Goal: Check status

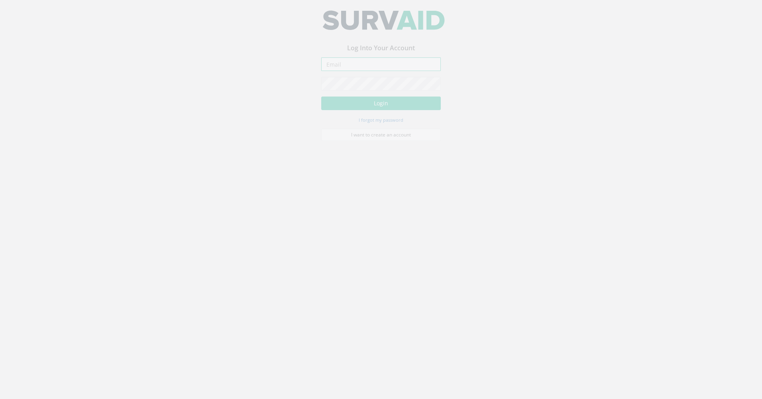
type input "[PERSON_NAME][EMAIL_ADDRESS][DOMAIN_NAME]"
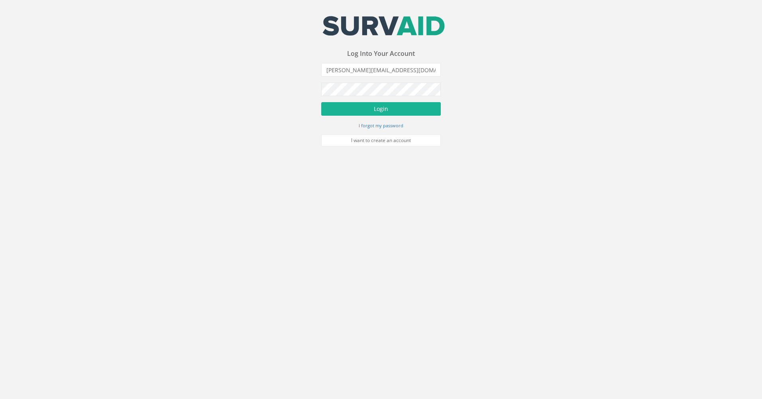
drag, startPoint x: 29, startPoint y: 0, endPoint x: 250, endPoint y: 238, distance: 325.2
click at [250, 238] on body "Your email address was sucessfully verified - please login below to continue Yo…" at bounding box center [381, 199] width 762 height 399
drag, startPoint x: 359, startPoint y: 22, endPoint x: 80, endPoint y: 49, distance: 280.3
click at [80, 49] on div "Your email address was sucessfully verified - please login below to continue Yo…" at bounding box center [381, 73] width 762 height 146
click at [378, 111] on button "Login" at bounding box center [381, 109] width 120 height 14
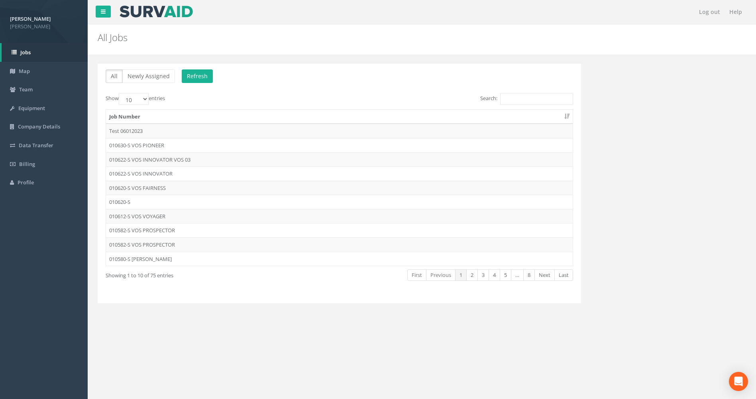
drag, startPoint x: 165, startPoint y: 8, endPoint x: 128, endPoint y: 146, distance: 142.9
click at [128, 146] on td "010630-S VOS PIONEER" at bounding box center [339, 145] width 467 height 14
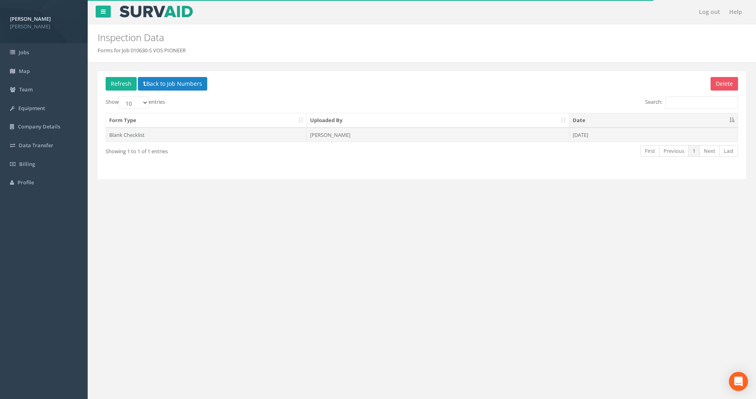
click at [348, 133] on td "[PERSON_NAME]" at bounding box center [438, 135] width 262 height 14
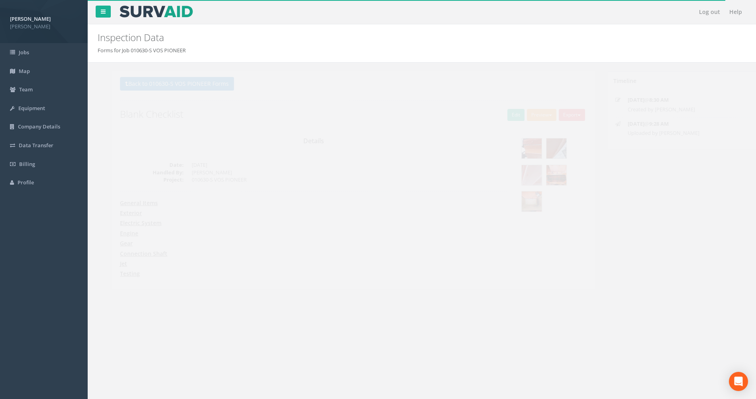
click at [525, 114] on button "Preview" at bounding box center [527, 115] width 29 height 12
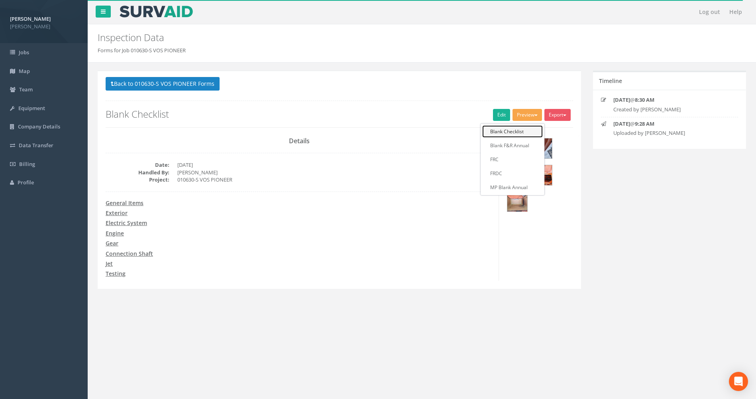
click at [505, 130] on link "Blank Checklist" at bounding box center [512, 131] width 61 height 12
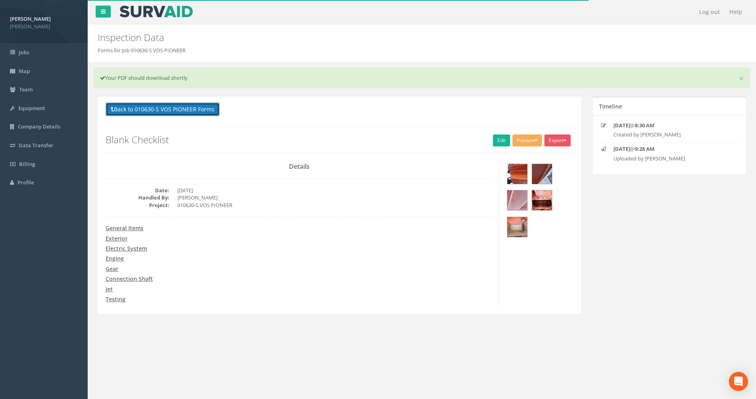
click at [133, 111] on button "Back to 010630-S VOS PIONEER Forms" at bounding box center [163, 109] width 114 height 14
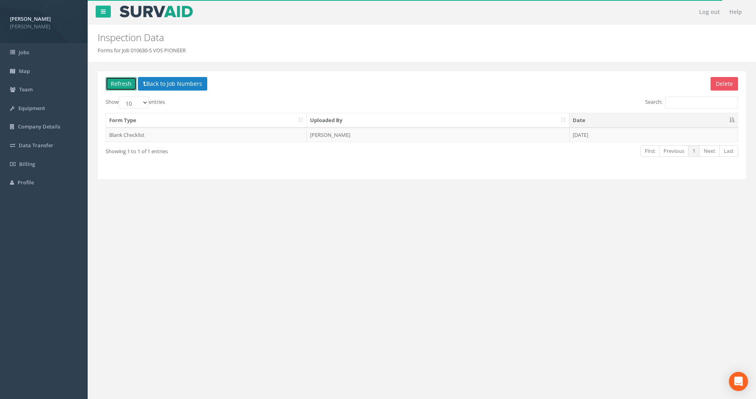
click at [119, 85] on button "Refresh" at bounding box center [121, 84] width 31 height 14
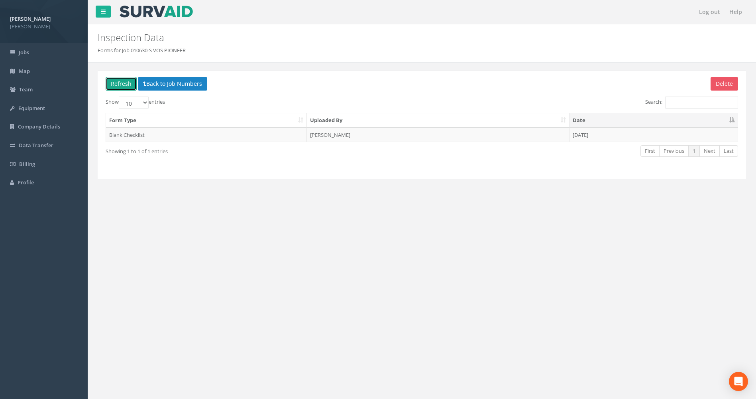
click at [120, 85] on button "Refresh" at bounding box center [121, 84] width 31 height 14
click at [345, 135] on td "[PERSON_NAME]" at bounding box center [438, 135] width 262 height 14
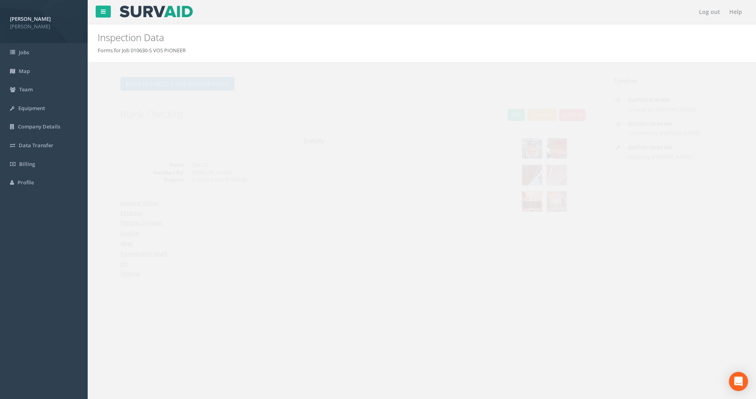
click at [523, 110] on button "Preview" at bounding box center [527, 115] width 29 height 12
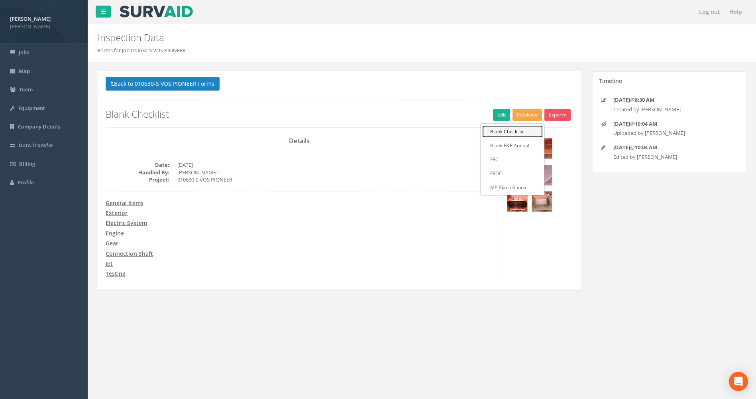
click at [513, 134] on link "Blank Checklist" at bounding box center [512, 131] width 61 height 12
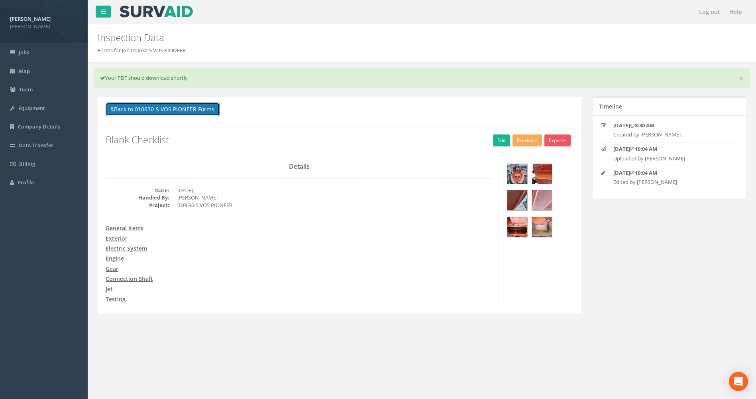
click at [131, 111] on button "Back to 010630-S VOS PIONEER Forms" at bounding box center [163, 109] width 114 height 14
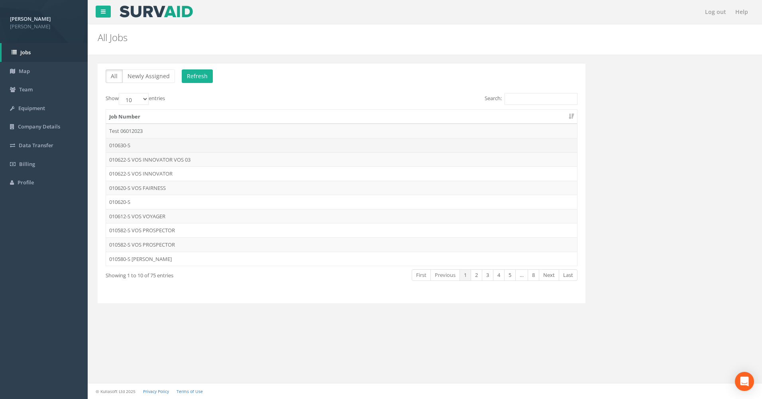
click at [182, 145] on td "010630-S" at bounding box center [341, 145] width 471 height 14
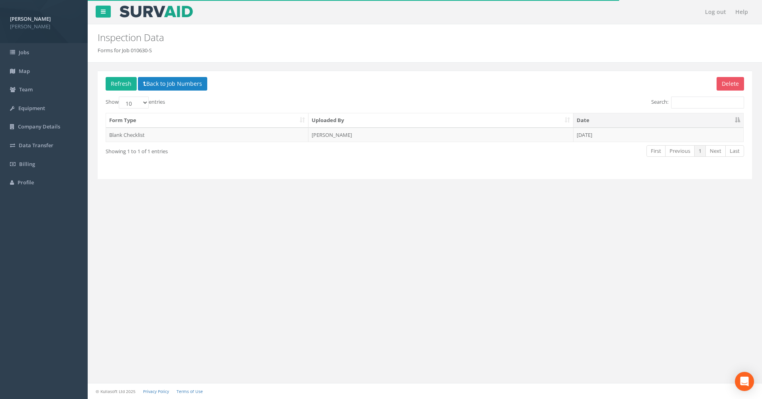
click at [351, 144] on div "Show 10 25 50 100 entries Search: Form Type Uploaded By Date Blank Checklist [P…" at bounding box center [425, 133] width 639 height 75
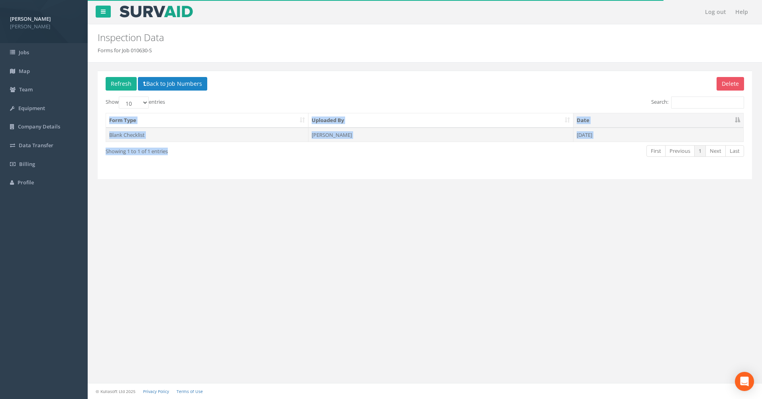
click at [454, 139] on td "[PERSON_NAME]" at bounding box center [441, 135] width 265 height 14
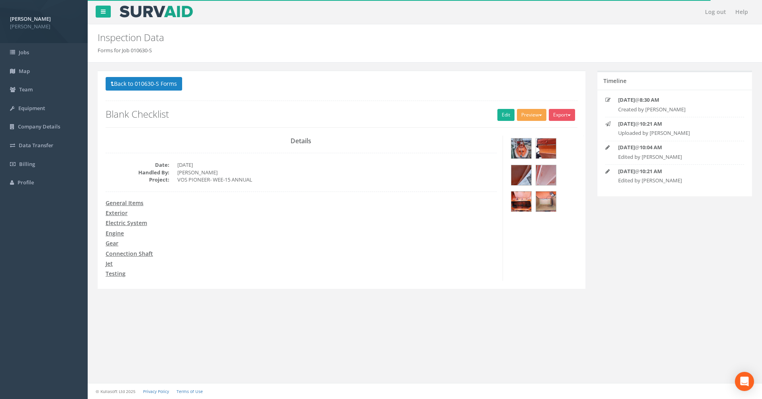
click at [531, 118] on button "Preview" at bounding box center [531, 115] width 29 height 12
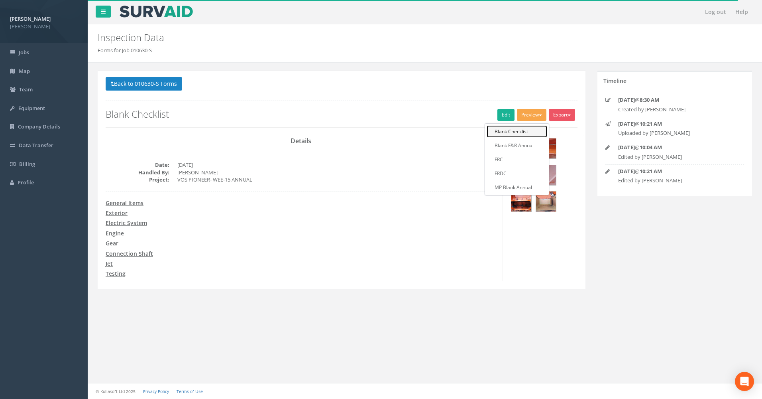
click at [506, 133] on link "Blank Checklist" at bounding box center [517, 131] width 61 height 12
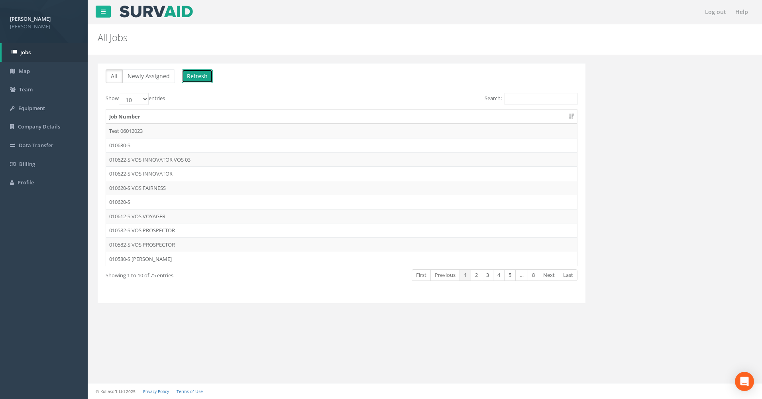
click at [193, 76] on button "Refresh" at bounding box center [197, 76] width 31 height 14
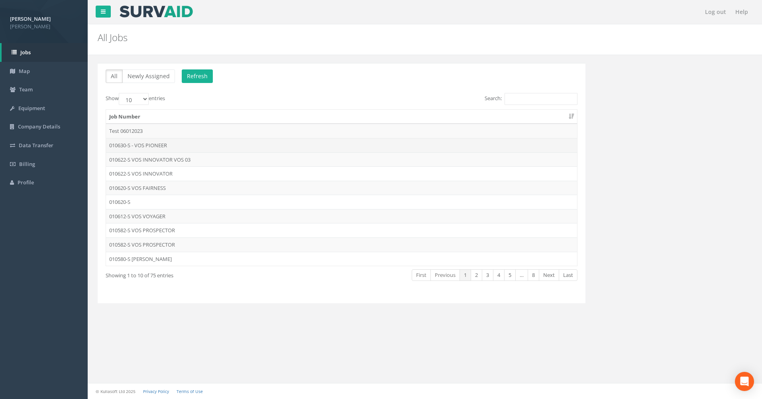
click at [155, 147] on td "010630-S - VOS PIONEER" at bounding box center [341, 145] width 471 height 14
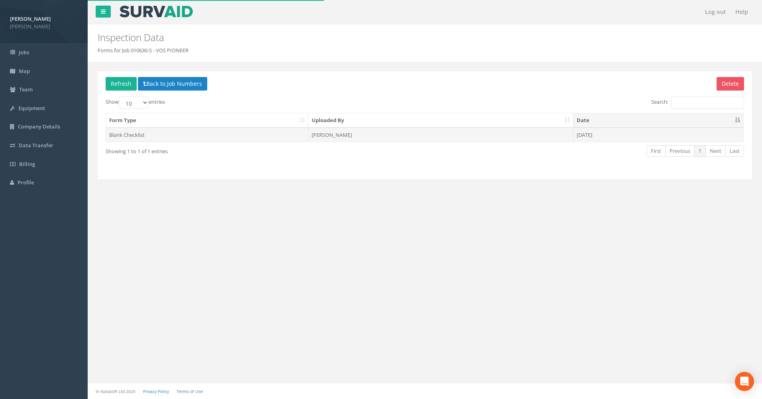
click at [360, 134] on td "[PERSON_NAME]" at bounding box center [441, 135] width 265 height 14
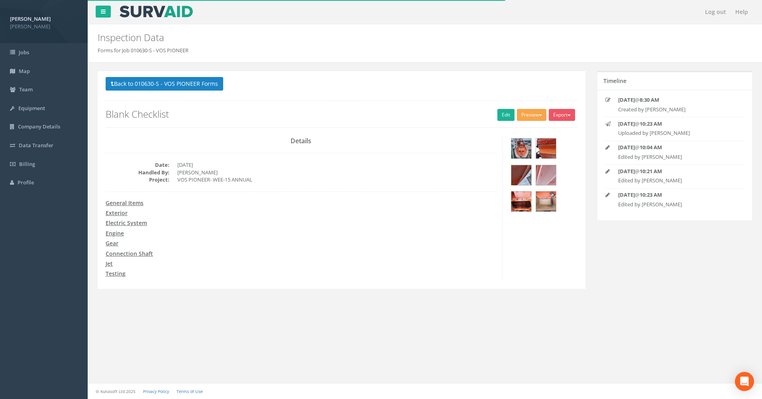
click at [531, 115] on button "Preview" at bounding box center [531, 115] width 29 height 12
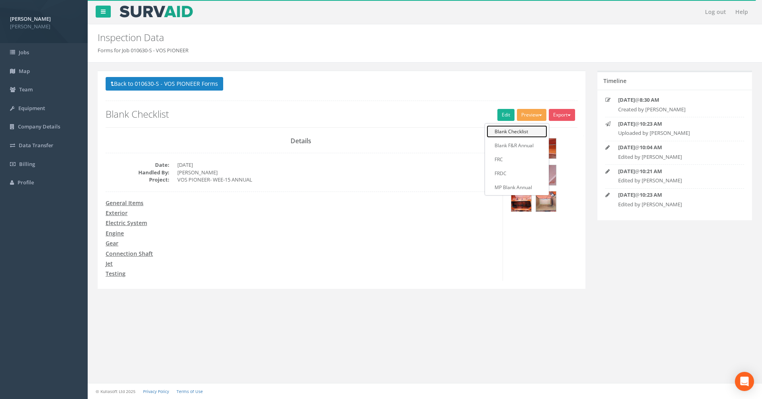
click at [515, 131] on link "Blank Checklist" at bounding box center [517, 131] width 61 height 12
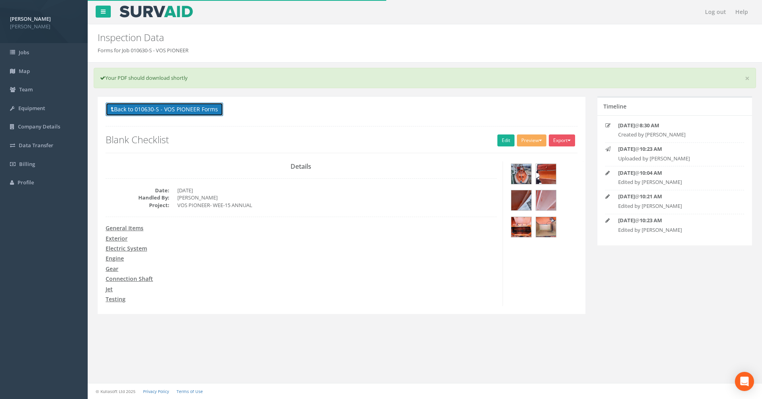
click at [116, 109] on button "Back to 010630-S - VOS PIONEER Forms" at bounding box center [165, 109] width 118 height 14
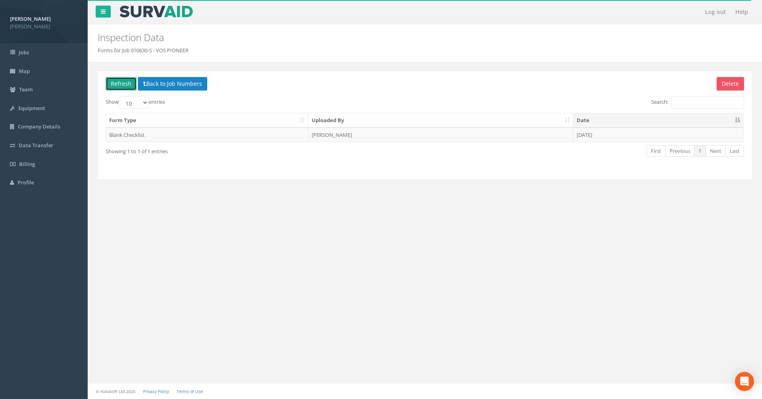
click at [122, 84] on button "Refresh" at bounding box center [121, 84] width 31 height 14
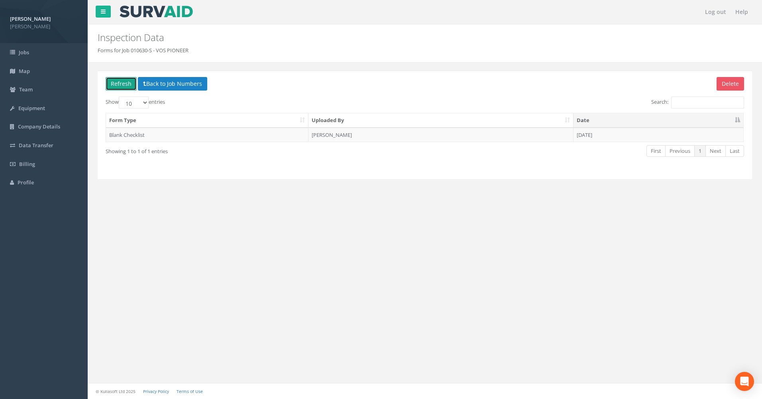
click at [122, 84] on button "Refresh" at bounding box center [121, 84] width 31 height 14
click at [323, 132] on td "[PERSON_NAME]" at bounding box center [441, 135] width 265 height 14
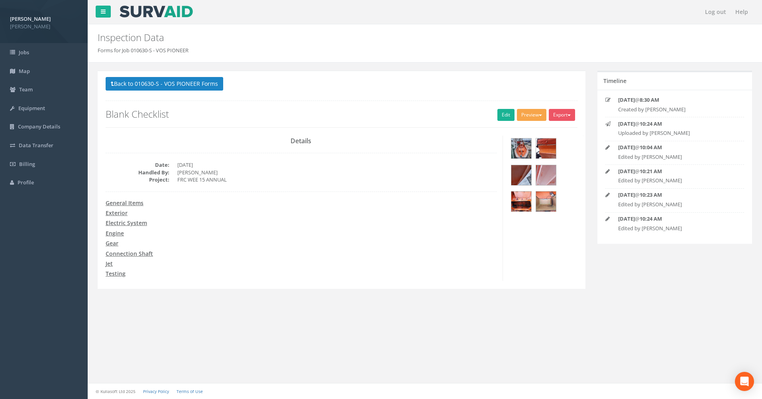
click at [535, 117] on button "Preview" at bounding box center [531, 115] width 29 height 12
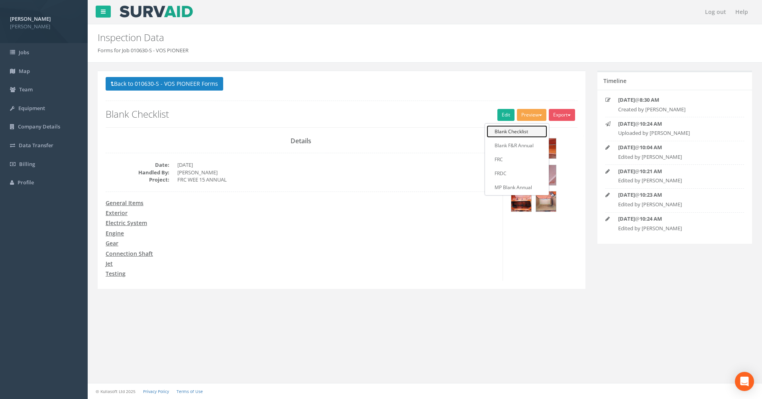
click at [505, 130] on link "Blank Checklist" at bounding box center [517, 131] width 61 height 12
